Goal: Check status

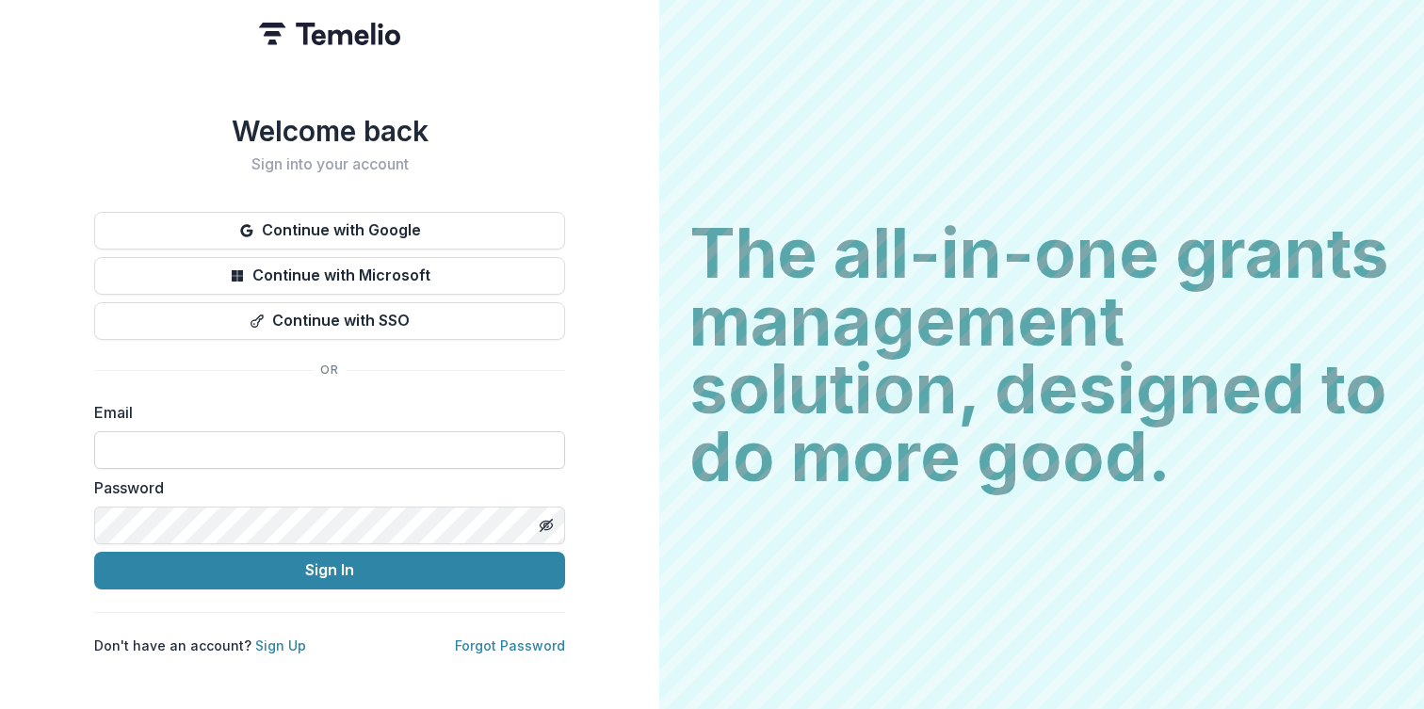
click at [308, 439] on input at bounding box center [329, 450] width 471 height 38
type input "**********"
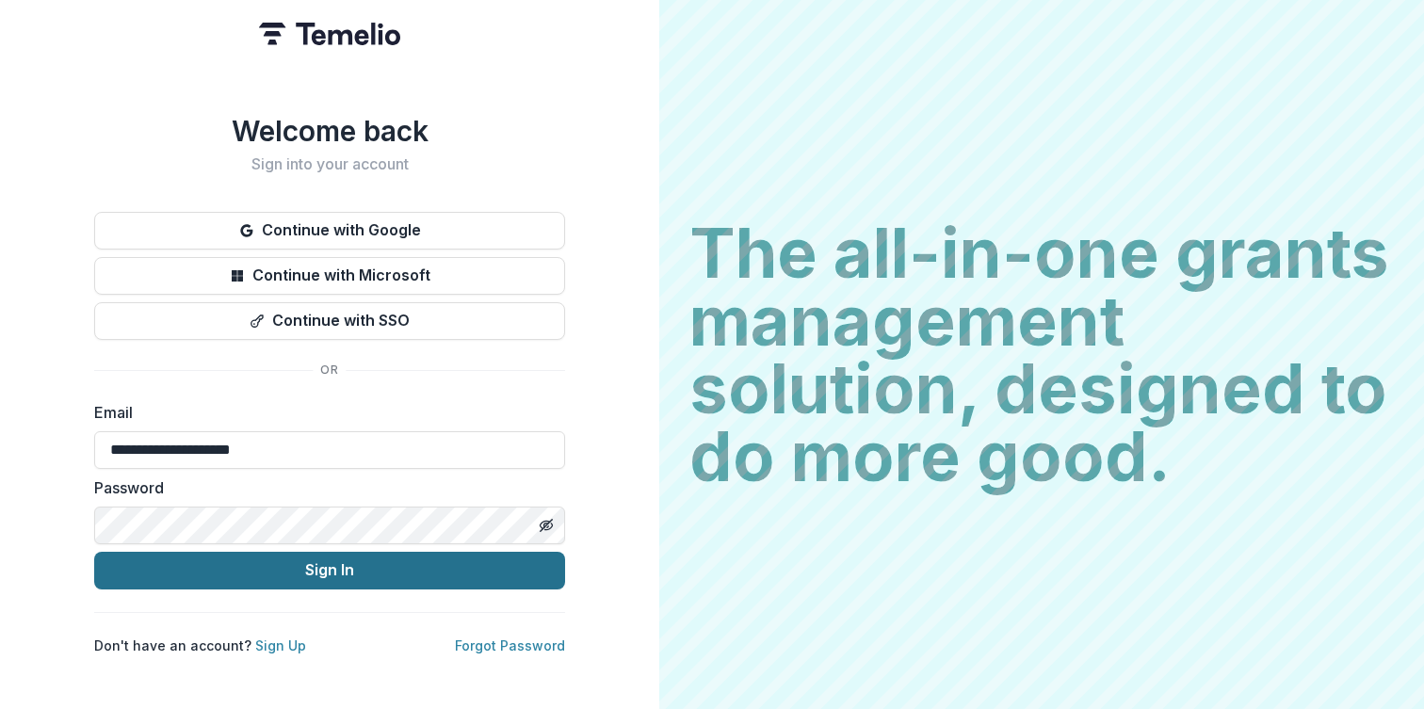
click at [424, 565] on button "Sign In" at bounding box center [329, 571] width 471 height 38
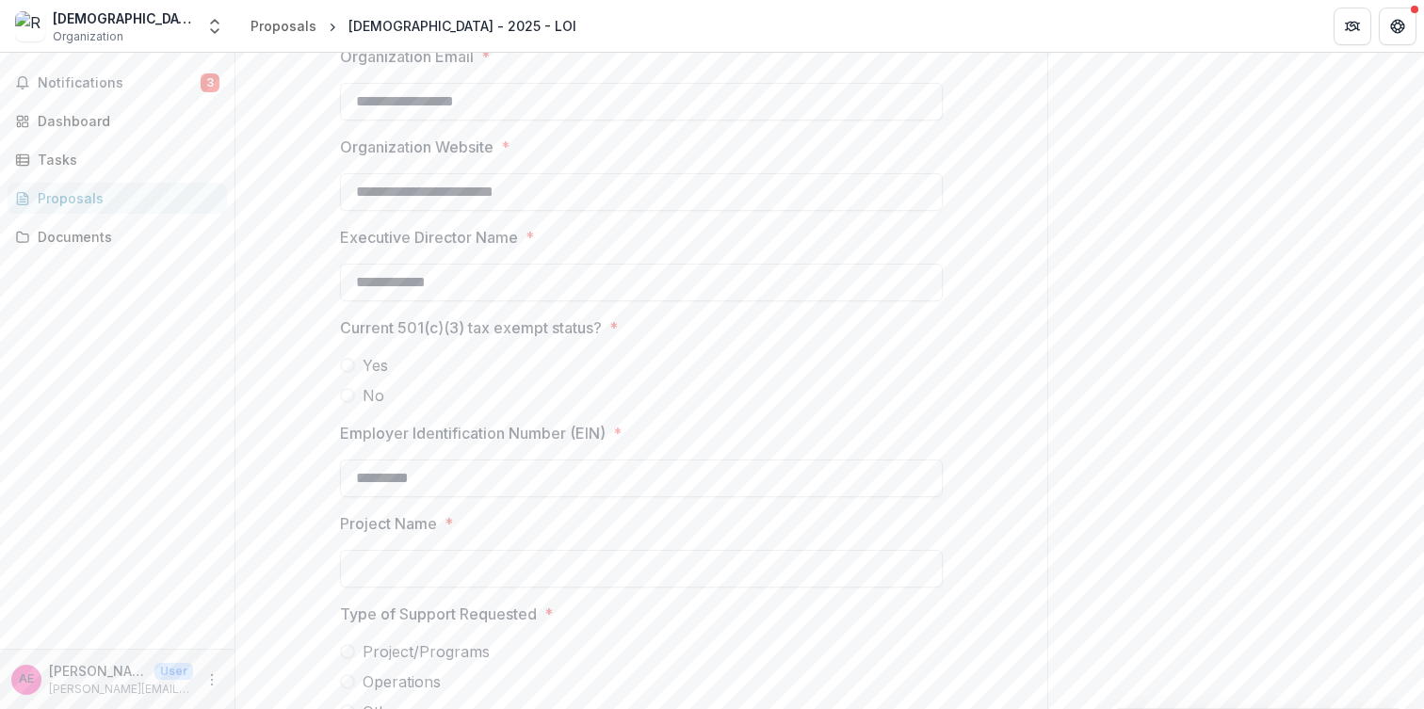
scroll to position [889, 0]
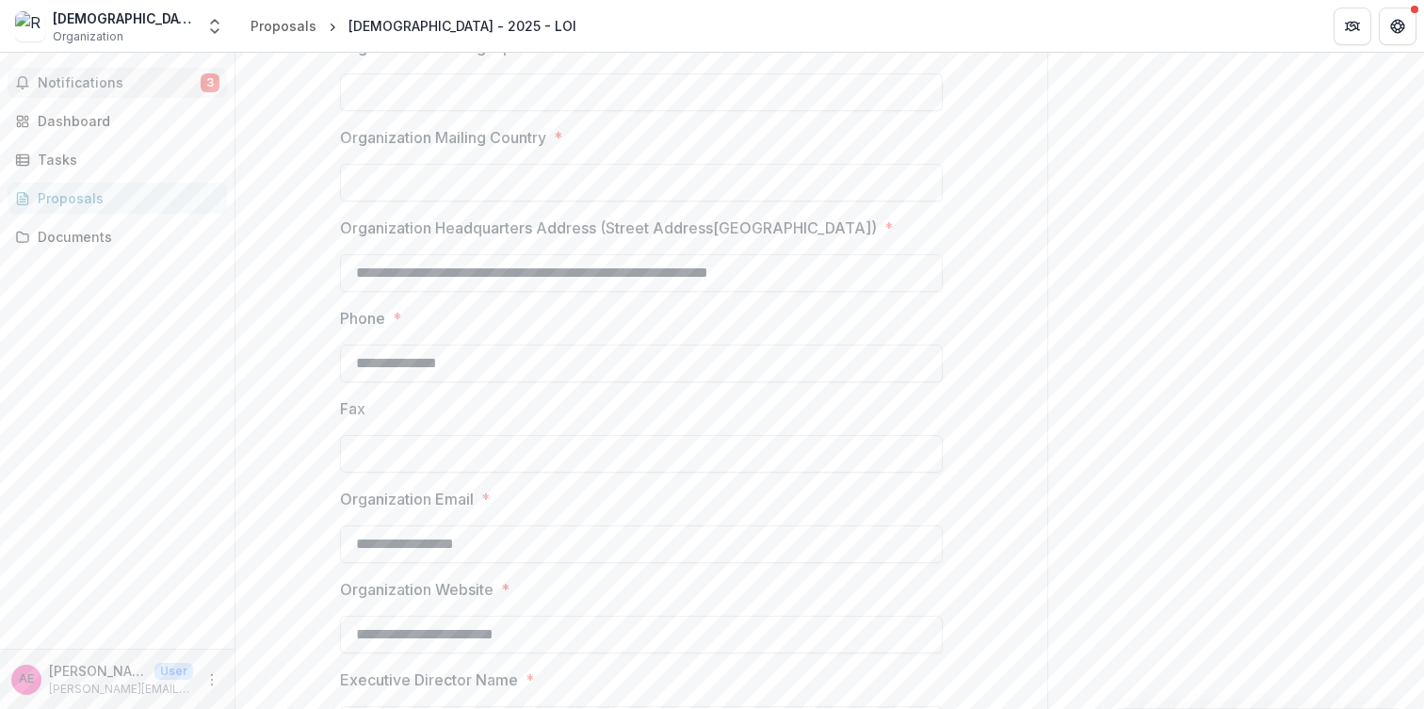
click at [181, 89] on span "Notifications" at bounding box center [119, 83] width 163 height 16
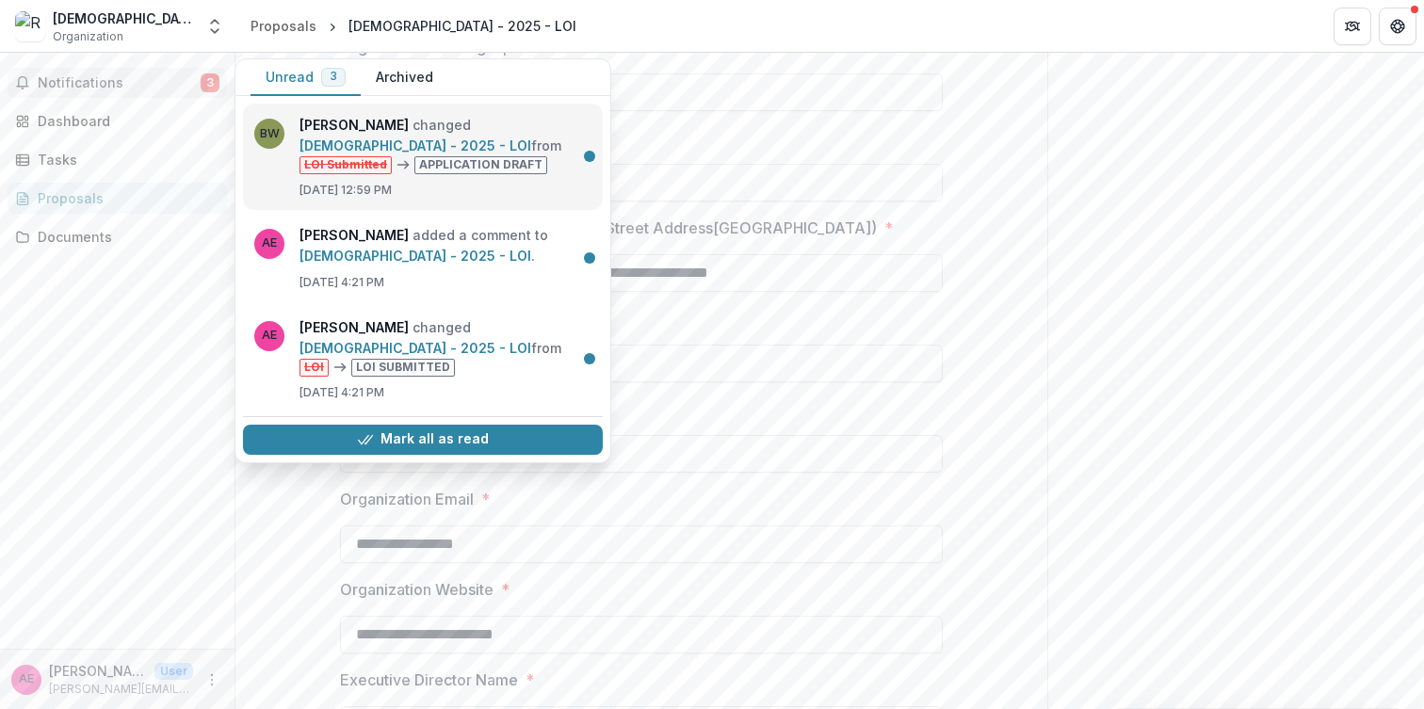
click at [477, 154] on link "Resurrection Church - 2025 - LOI" at bounding box center [416, 146] width 232 height 16
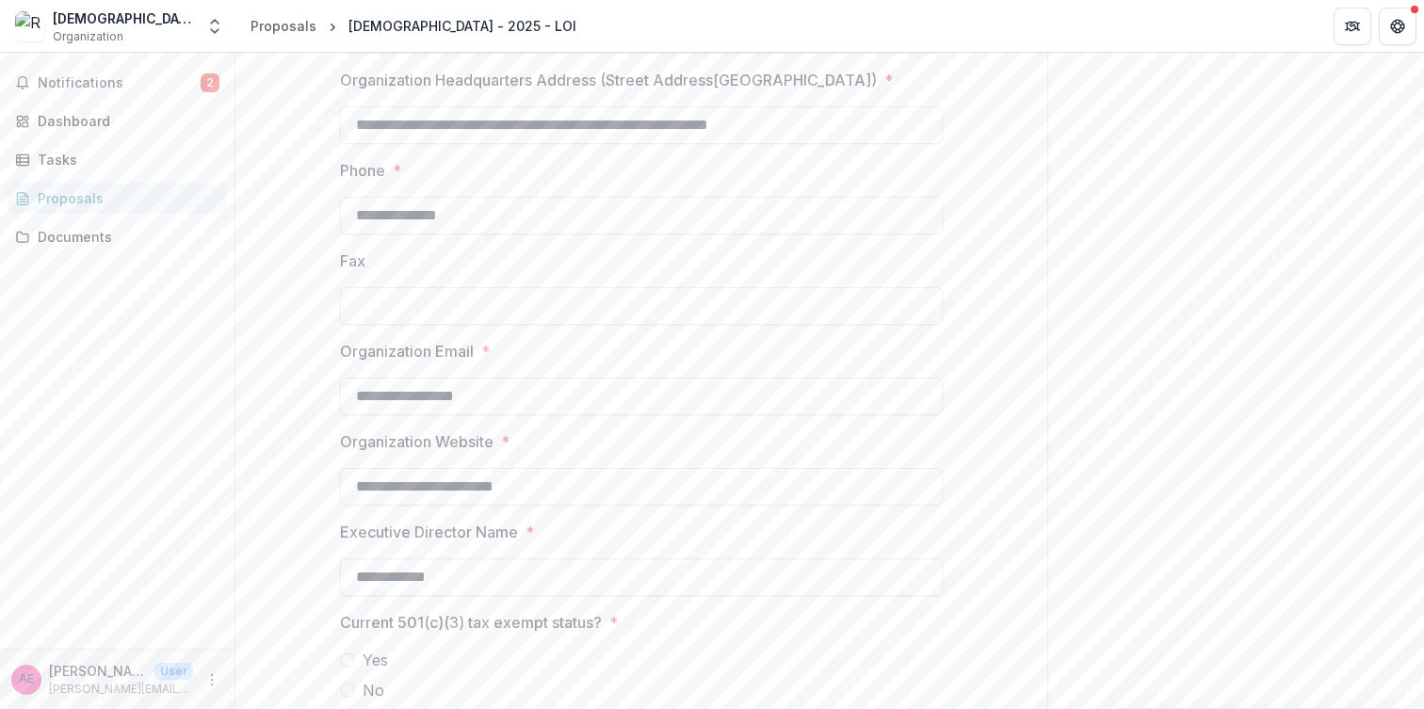
scroll to position [859, 0]
